Goal: Transaction & Acquisition: Subscribe to service/newsletter

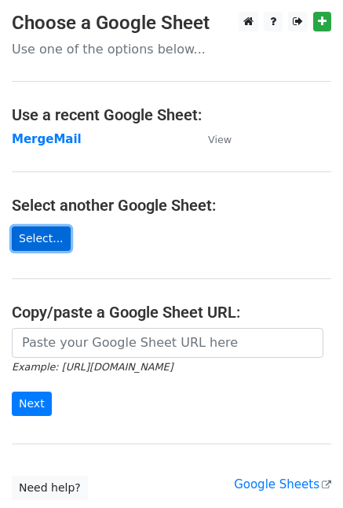
click at [49, 237] on link "Select..." at bounding box center [41, 238] width 59 height 24
click at [40, 242] on link "Select..." at bounding box center [41, 238] width 59 height 24
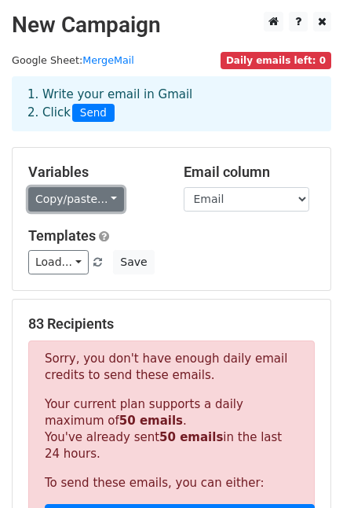
click at [79, 200] on link "Copy/paste..." at bounding box center [76, 199] width 96 height 24
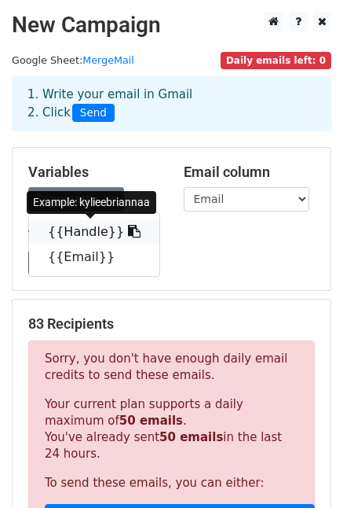
click at [82, 238] on link "{{Handle}}" at bounding box center [94, 231] width 130 height 25
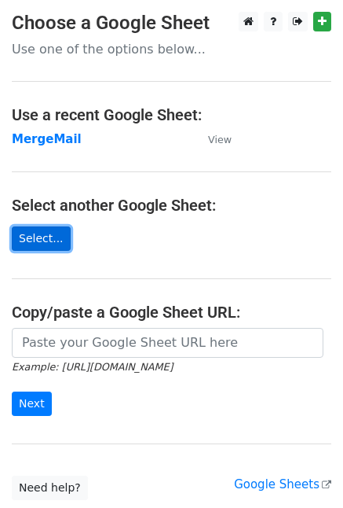
click at [48, 237] on link "Select..." at bounding box center [41, 238] width 59 height 24
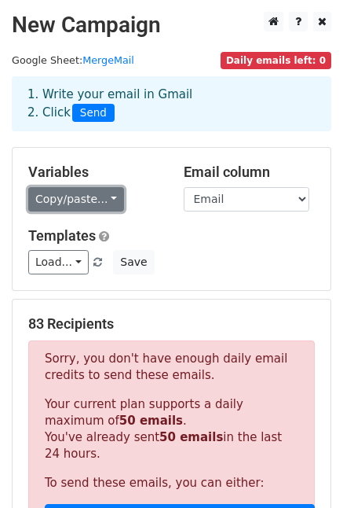
click at [81, 194] on link "Copy/paste..." at bounding box center [76, 199] width 96 height 24
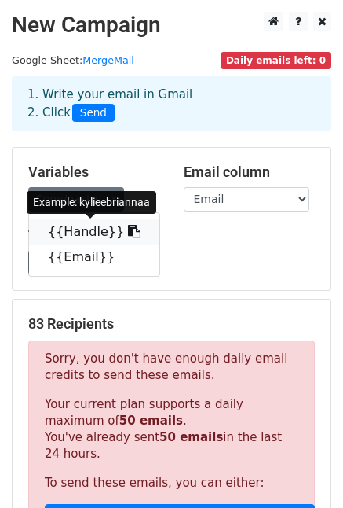
click at [95, 230] on link "{{Handle}}" at bounding box center [94, 231] width 130 height 25
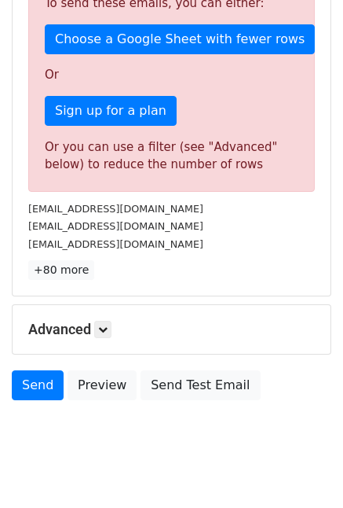
scroll to position [503, 0]
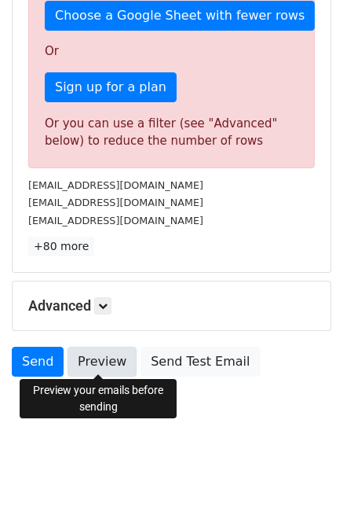
drag, startPoint x: 99, startPoint y: 352, endPoint x: 85, endPoint y: 350, distance: 14.3
click at [98, 352] on link "Preview" at bounding box center [102, 362] width 69 height 30
click at [94, 359] on link "Preview" at bounding box center [102, 362] width 69 height 30
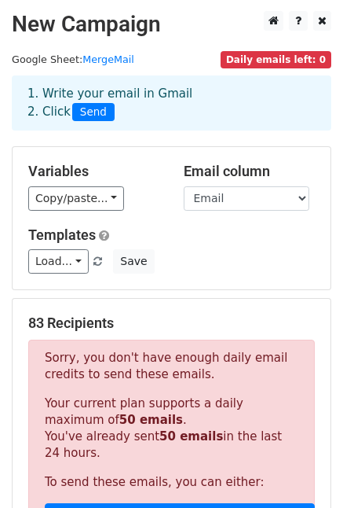
scroll to position [0, 0]
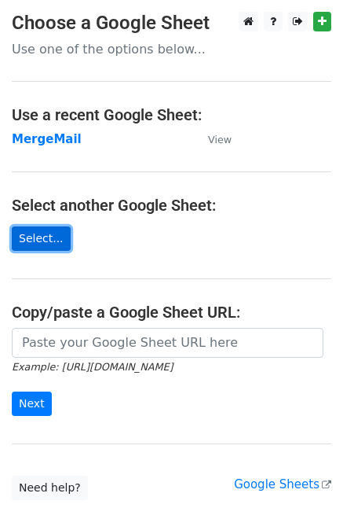
click at [50, 232] on link "Select..." at bounding box center [41, 238] width 59 height 24
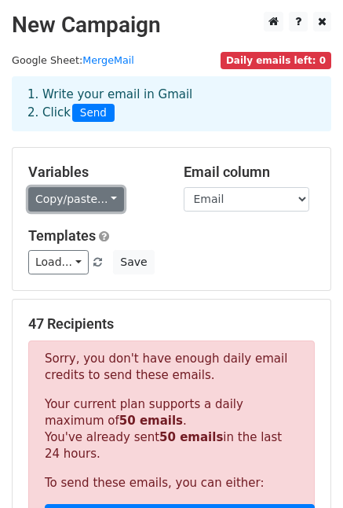
click at [68, 204] on link "Copy/paste..." at bounding box center [76, 199] width 96 height 24
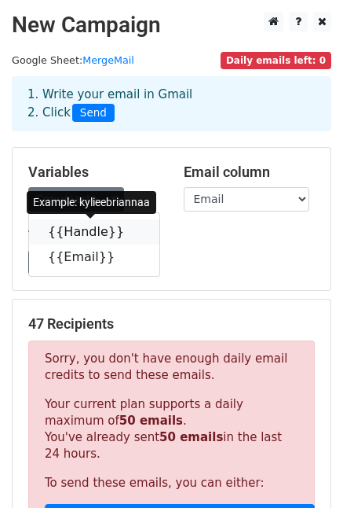
drag, startPoint x: 77, startPoint y: 232, endPoint x: 35, endPoint y: 245, distance: 44.5
click at [77, 232] on link "{{Handle}}" at bounding box center [94, 231] width 130 height 25
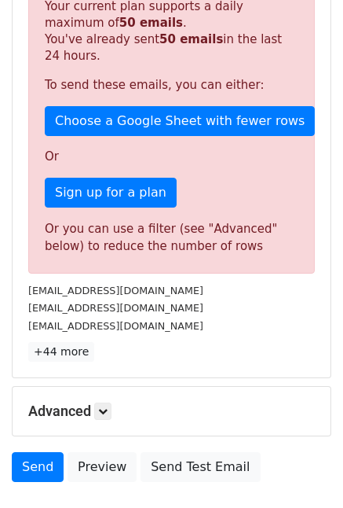
scroll to position [471, 0]
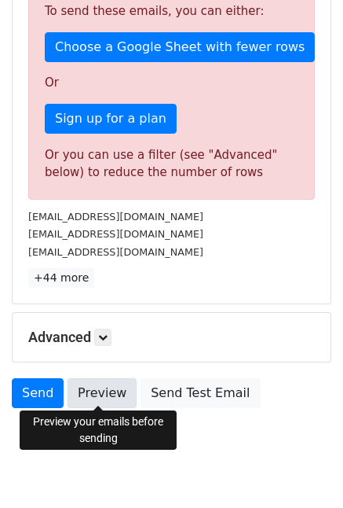
click at [112, 390] on link "Preview" at bounding box center [102, 393] width 69 height 30
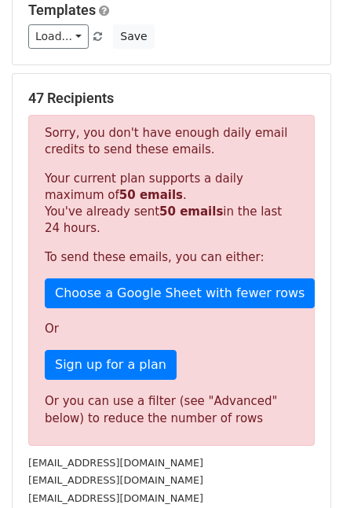
scroll to position [236, 0]
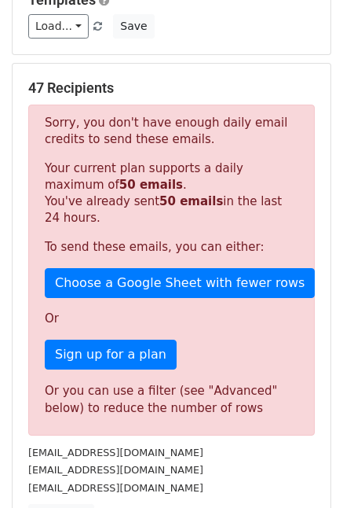
click at [204, 354] on p "Sign up for a plan" at bounding box center [172, 354] width 254 height 30
drag, startPoint x: 130, startPoint y: 281, endPoint x: 94, endPoint y: 310, distance: 45.8
click at [92, 310] on p "Or" at bounding box center [172, 318] width 254 height 17
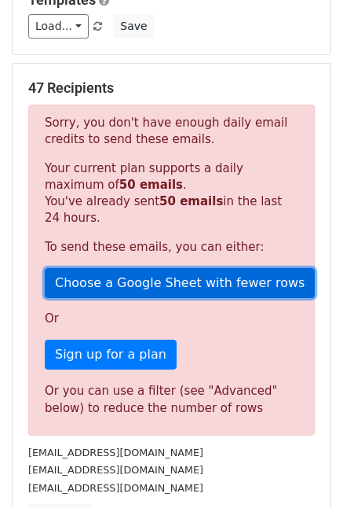
click at [137, 285] on link "Choose a Google Sheet with fewer rows" at bounding box center [180, 283] width 270 height 30
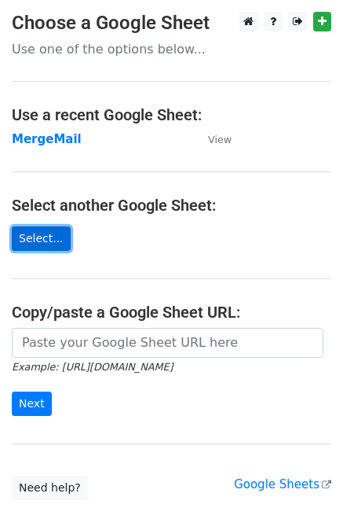
click at [44, 236] on link "Select..." at bounding box center [41, 238] width 59 height 24
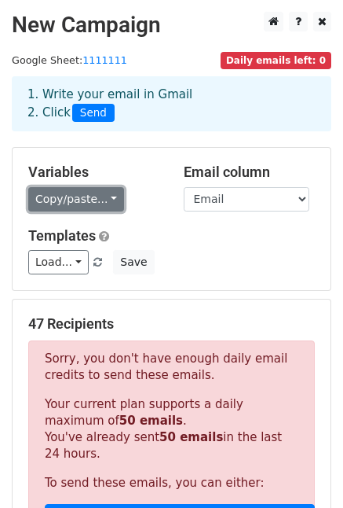
click at [69, 204] on link "Copy/paste..." at bounding box center [76, 199] width 96 height 24
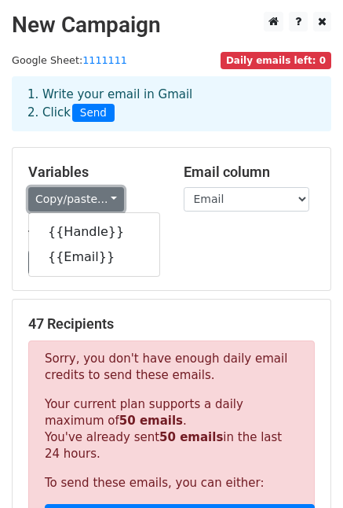
click at [75, 204] on link "Copy/paste..." at bounding box center [76, 199] width 96 height 24
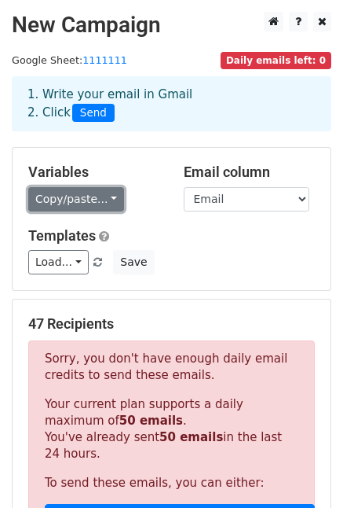
click at [71, 204] on link "Copy/paste..." at bounding box center [76, 199] width 96 height 24
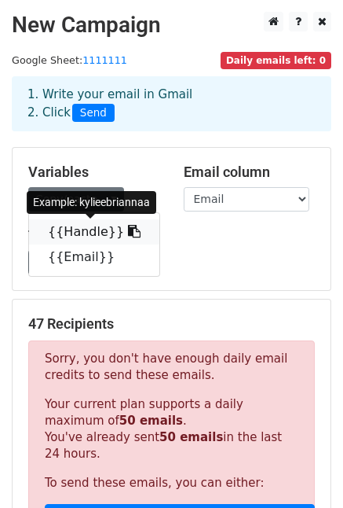
click at [71, 222] on link "{{Handle}}" at bounding box center [94, 231] width 130 height 25
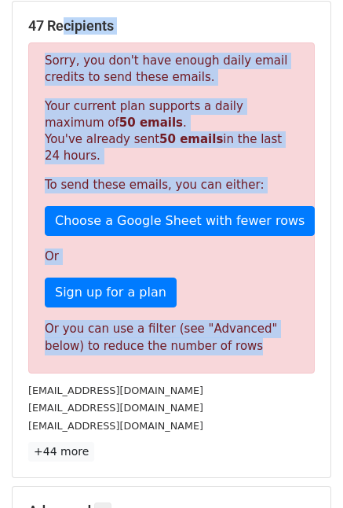
scroll to position [283, 0]
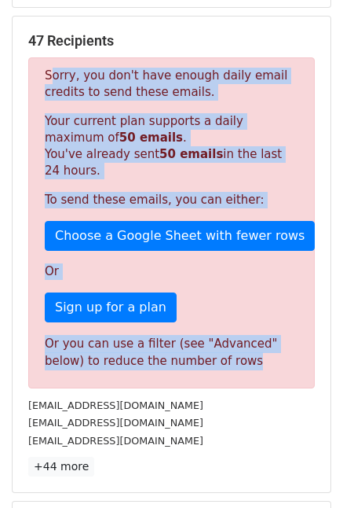
drag, startPoint x: 270, startPoint y: 248, endPoint x: 36, endPoint y: 78, distance: 289.7
click at [36, 78] on div "Sorry, you don't have enough daily email credits to send these emails. Your cur…" at bounding box center [171, 222] width 287 height 331
copy div "Sorry, you don't have enough daily email credits to send these emails. Your cur…"
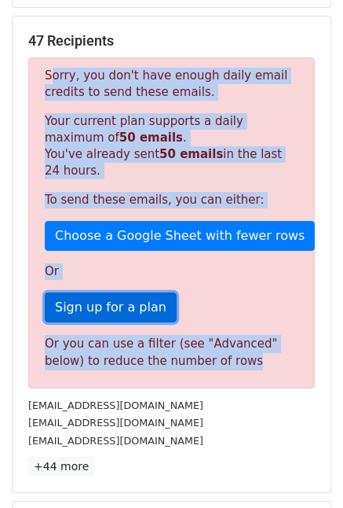
click at [96, 299] on link "Sign up for a plan" at bounding box center [111, 307] width 132 height 30
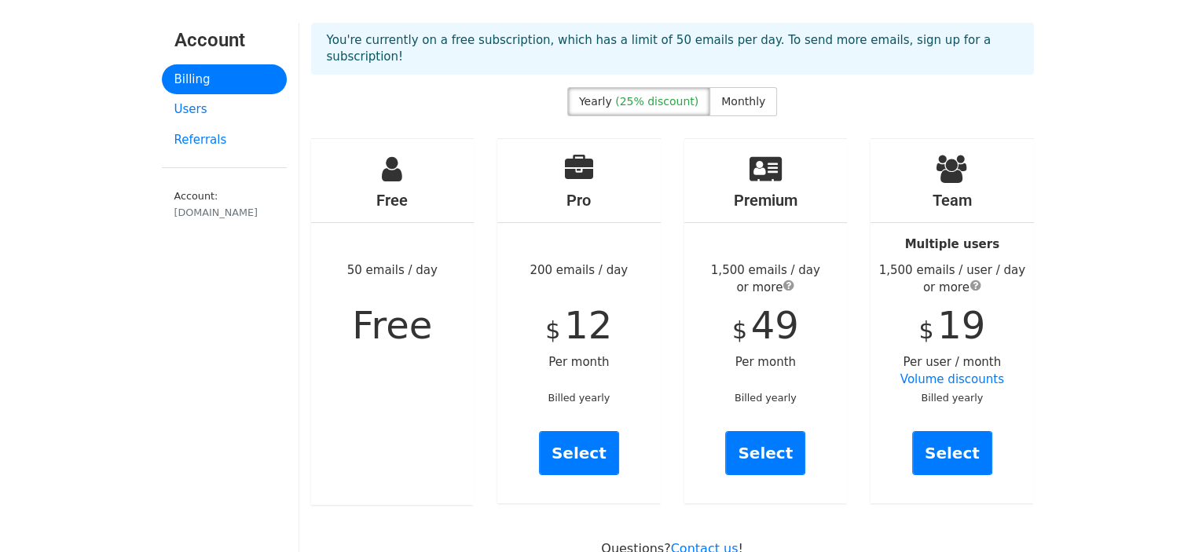
scroll to position [79, 0]
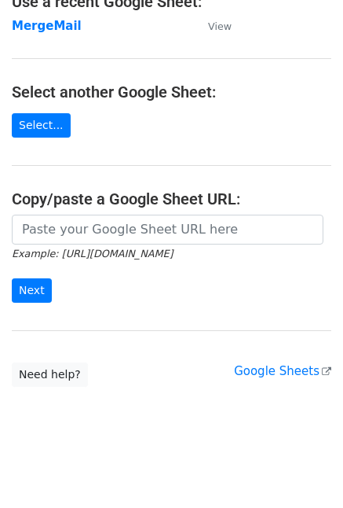
scroll to position [116, 0]
